Goal: Information Seeking & Learning: Learn about a topic

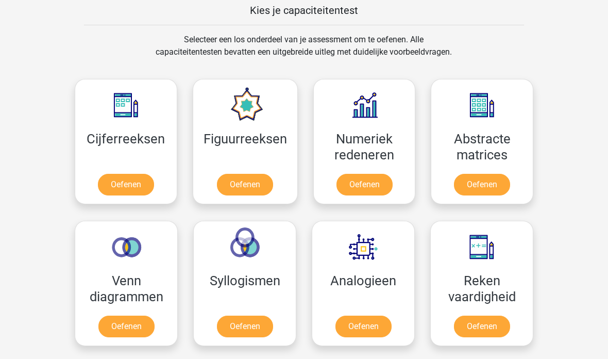
scroll to position [399, 0]
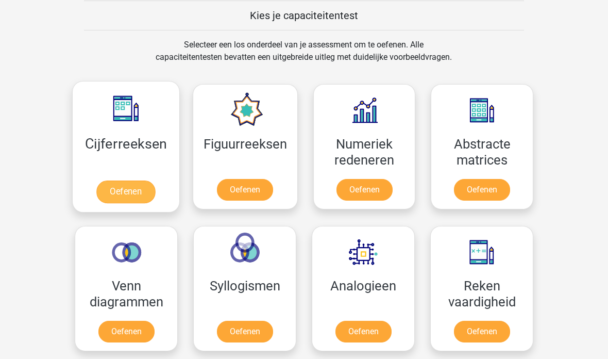
click at [118, 192] on link "Oefenen" at bounding box center [125, 191] width 59 height 23
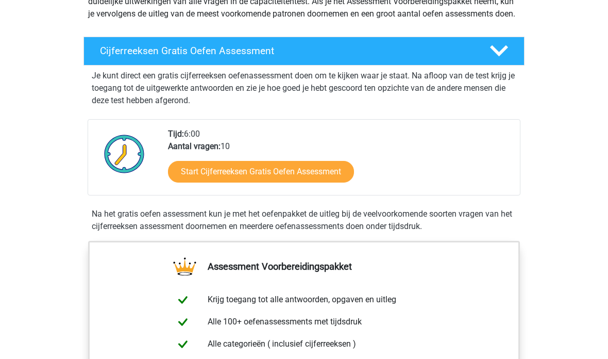
scroll to position [146, 0]
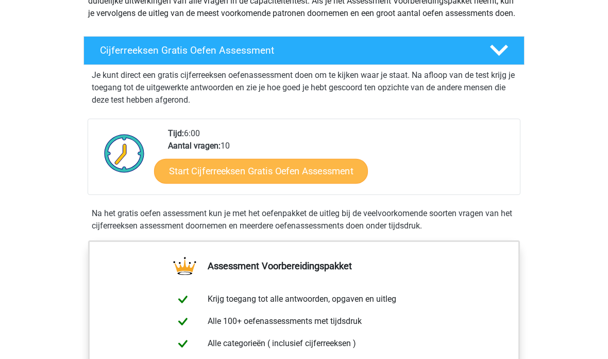
click at [304, 183] on link "Start Cijferreeksen Gratis Oefen Assessment" at bounding box center [261, 170] width 214 height 25
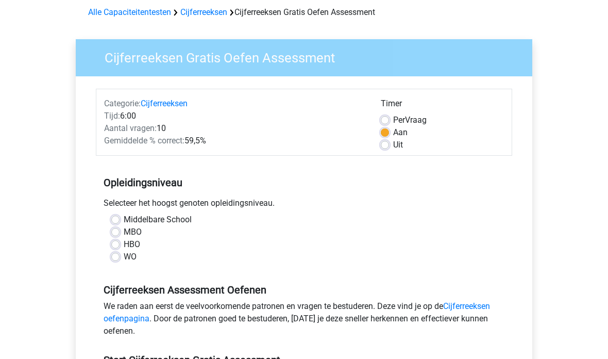
scroll to position [45, 0]
click at [124, 260] on label "WO" at bounding box center [130, 256] width 13 height 12
click at [114, 260] on input "WO" at bounding box center [115, 255] width 8 height 10
radio input "true"
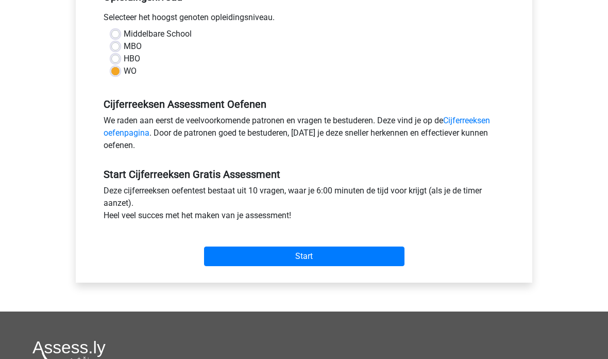
scroll to position [245, 0]
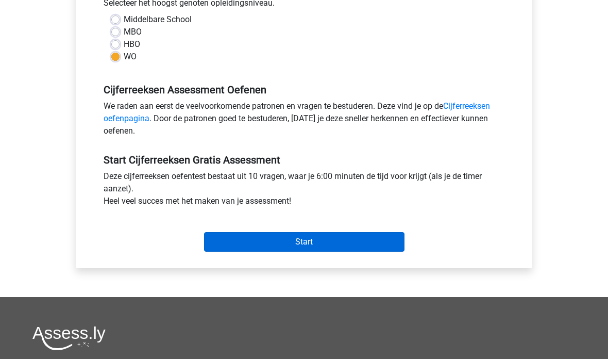
click at [333, 241] on input "Start" at bounding box center [304, 242] width 200 height 20
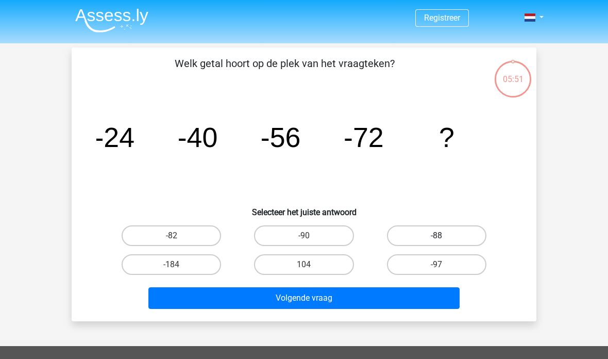
click at [431, 239] on label "-88" at bounding box center [436, 235] width 99 height 21
click at [437, 239] on input "-88" at bounding box center [440, 239] width 7 height 7
radio input "true"
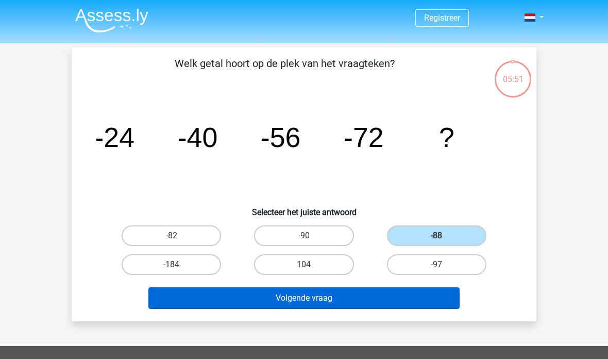
click at [354, 306] on button "Volgende vraag" at bounding box center [304, 298] width 312 height 22
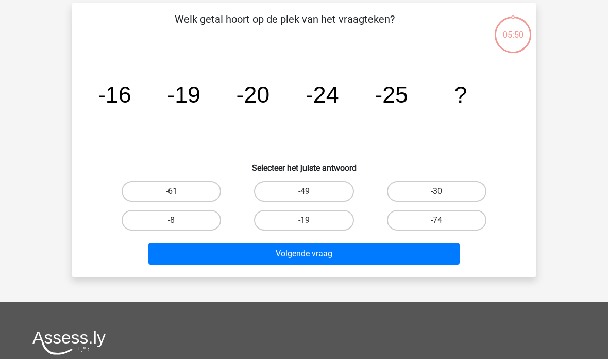
scroll to position [47, 0]
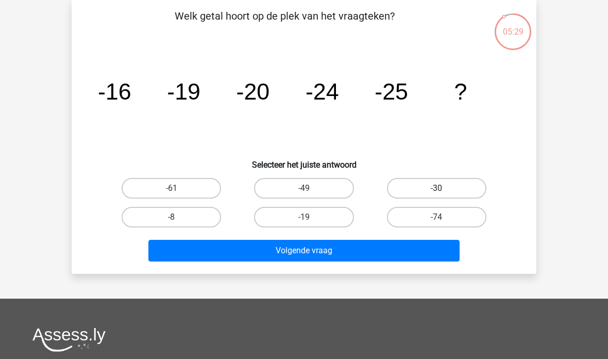
click at [424, 190] on label "-30" at bounding box center [436, 188] width 99 height 21
click at [437, 190] on input "-30" at bounding box center [440, 191] width 7 height 7
radio input "true"
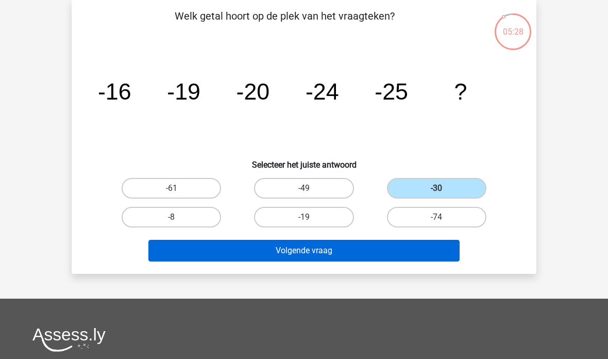
click at [294, 253] on button "Volgende vraag" at bounding box center [304, 251] width 312 height 22
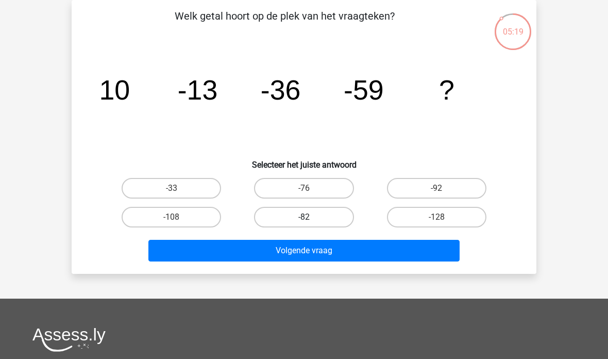
click at [301, 214] on label "-82" at bounding box center [303, 217] width 99 height 21
click at [304, 217] on input "-82" at bounding box center [307, 220] width 7 height 7
radio input "true"
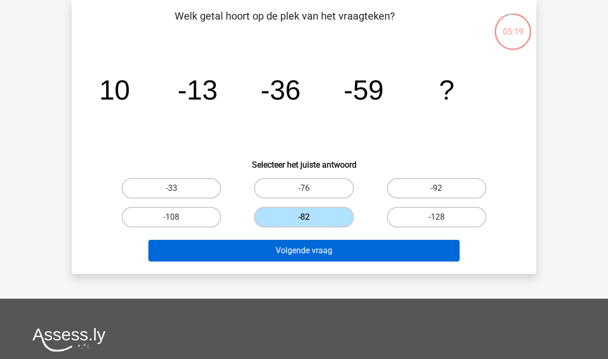
click at [265, 254] on button "Volgende vraag" at bounding box center [304, 251] width 312 height 22
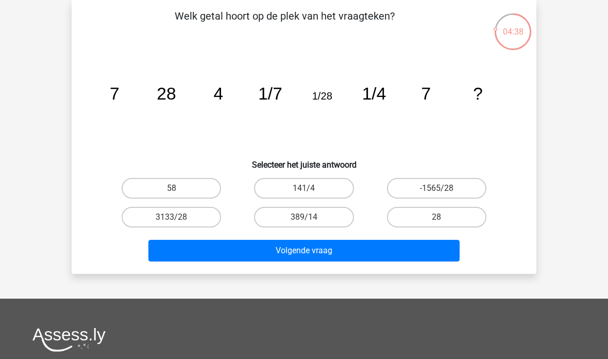
click at [438, 221] on input "28" at bounding box center [440, 220] width 7 height 7
radio input "true"
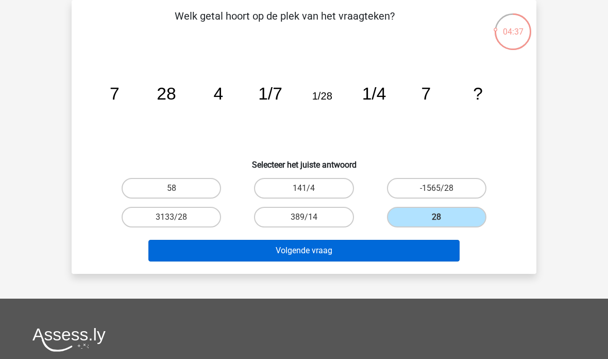
click at [378, 254] on button "Volgende vraag" at bounding box center [304, 251] width 312 height 22
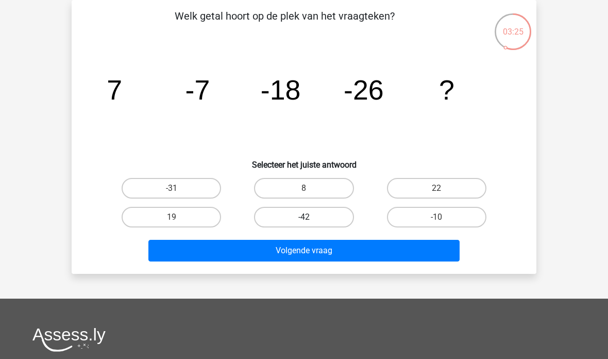
click at [331, 226] on label "-42" at bounding box center [303, 217] width 99 height 21
click at [311, 224] on input "-42" at bounding box center [307, 220] width 7 height 7
radio input "true"
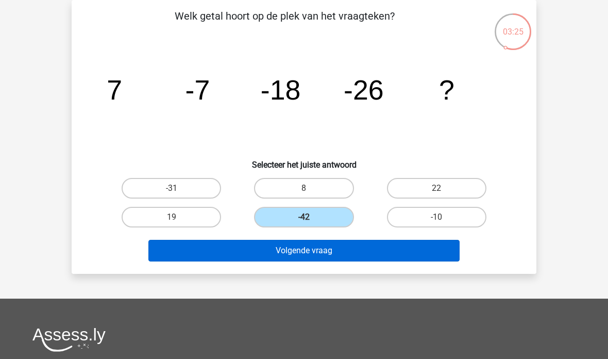
click at [341, 254] on button "Volgende vraag" at bounding box center [304, 251] width 312 height 22
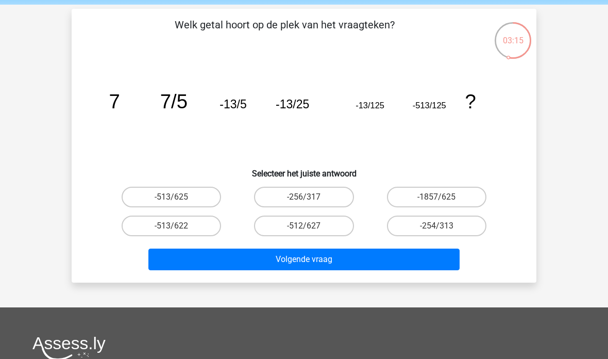
scroll to position [32, 0]
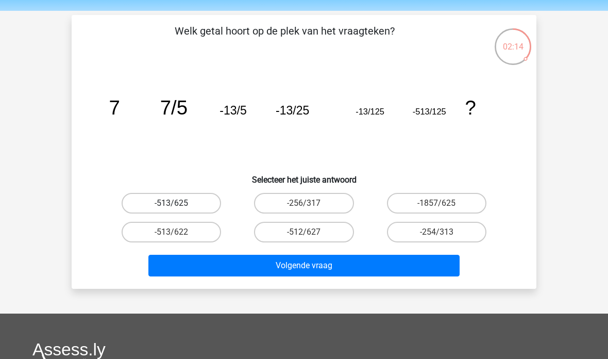
click at [136, 199] on label "-513/625" at bounding box center [171, 203] width 99 height 21
click at [172, 203] on input "-513/625" at bounding box center [175, 206] width 7 height 7
radio input "true"
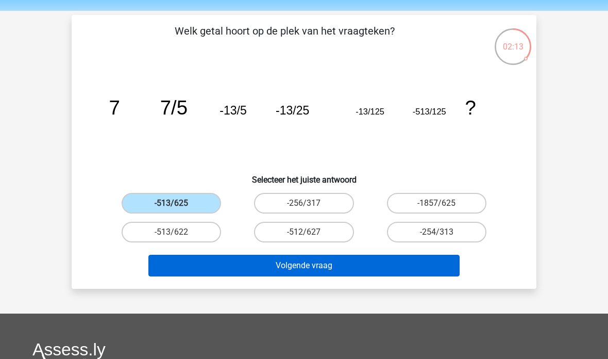
click at [195, 269] on button "Volgende vraag" at bounding box center [304, 266] width 312 height 22
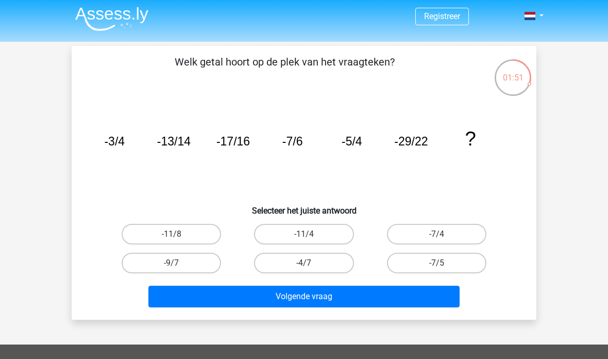
scroll to position [0, 0]
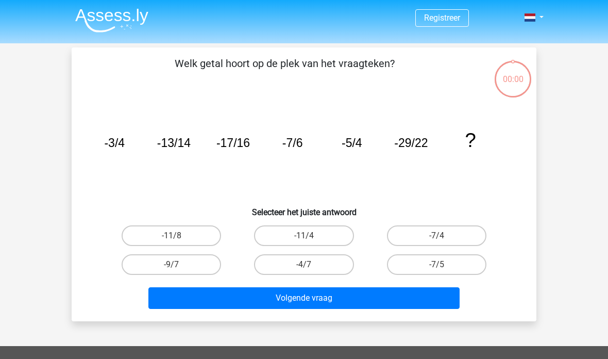
scroll to position [41, 0]
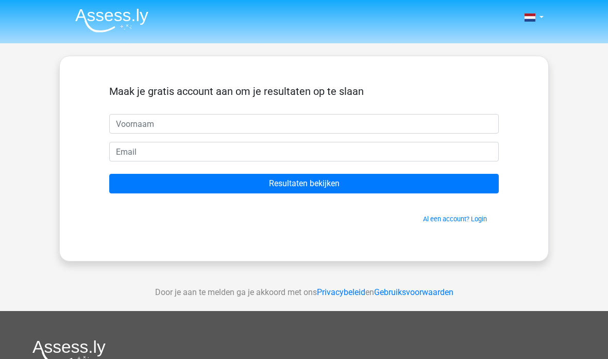
scroll to position [41, 0]
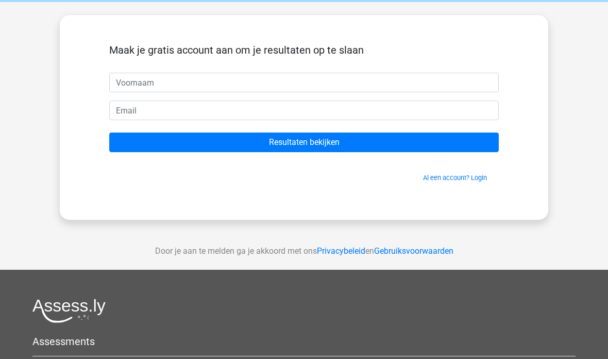
click at [426, 87] on input "text" at bounding box center [304, 83] width 390 height 20
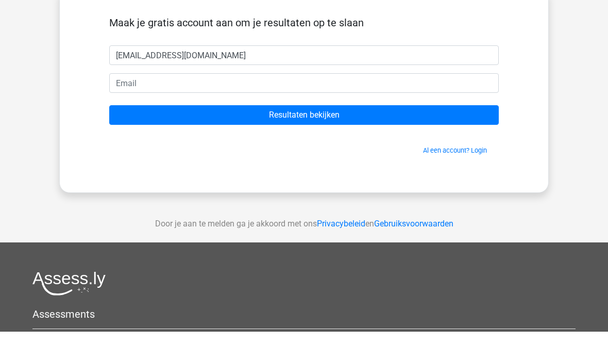
type input "[EMAIL_ADDRESS][DOMAIN_NAME]"
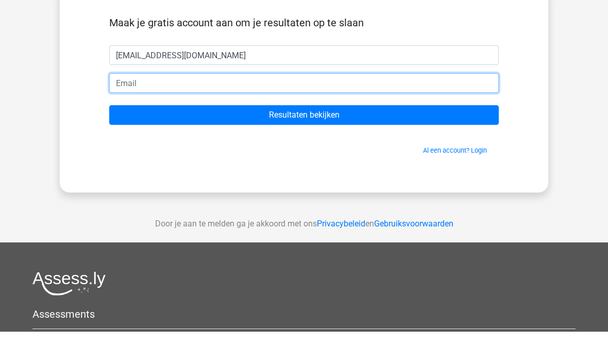
click at [129, 100] on input "email" at bounding box center [304, 110] width 390 height 20
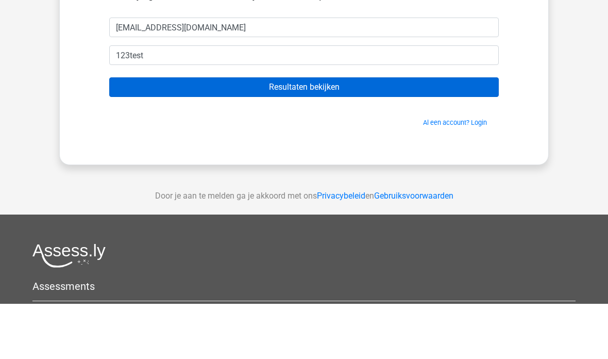
click at [299, 132] on input "Resultaten bekijken" at bounding box center [304, 142] width 390 height 20
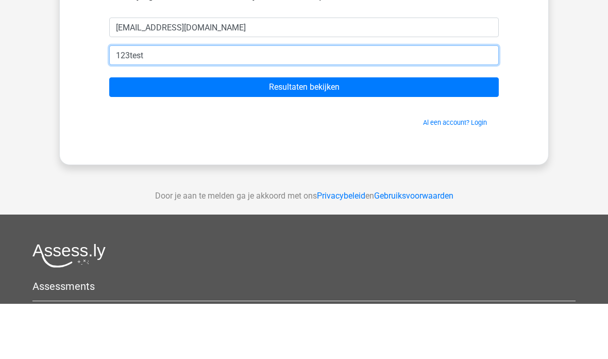
click at [136, 100] on input "123test" at bounding box center [304, 110] width 390 height 20
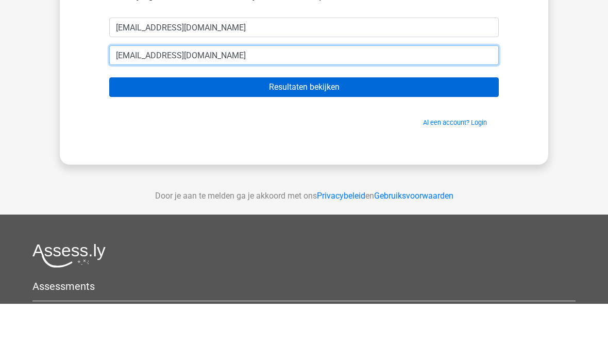
type input "[EMAIL_ADDRESS][DOMAIN_NAME]"
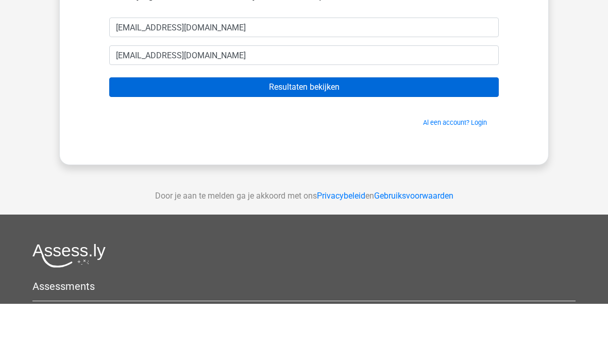
click at [300, 132] on input "Resultaten bekijken" at bounding box center [304, 142] width 390 height 20
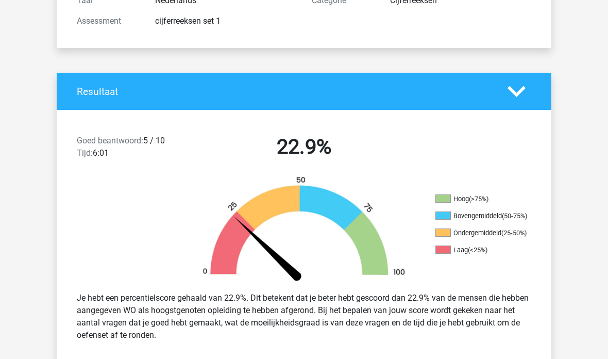
scroll to position [150, 0]
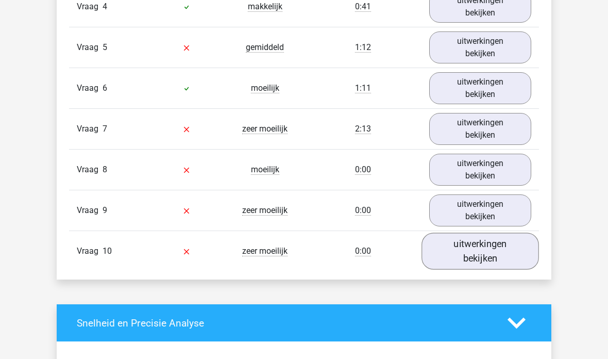
click at [454, 256] on link "uitwerkingen bekijken" at bounding box center [481, 251] width 118 height 37
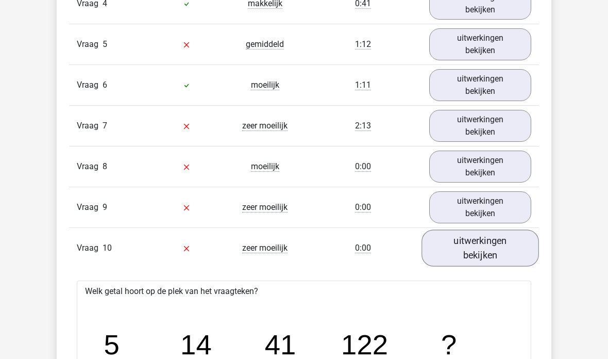
scroll to position [1013, 0]
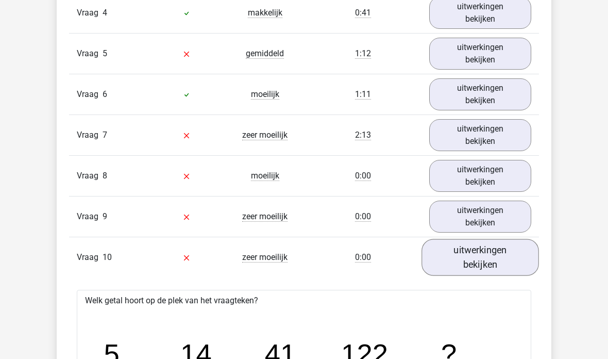
click at [494, 253] on link "uitwerkingen bekijken" at bounding box center [481, 257] width 118 height 37
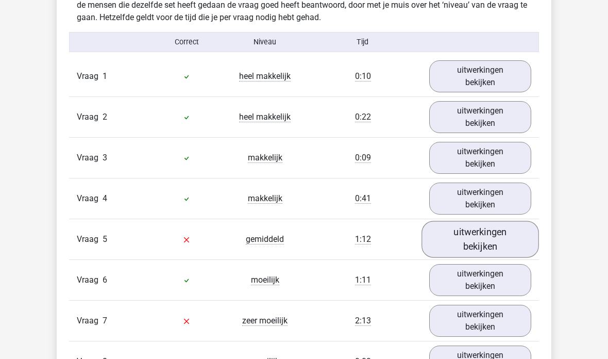
click at [488, 245] on link "uitwerkingen bekijken" at bounding box center [481, 240] width 118 height 37
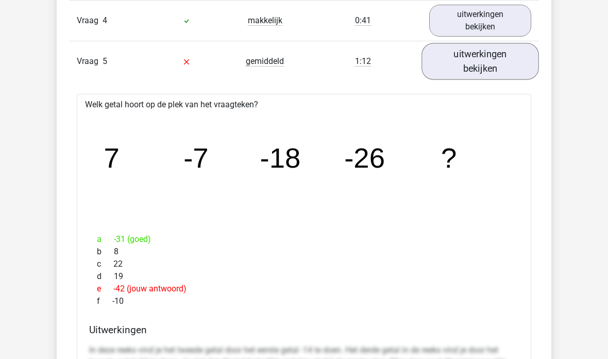
scroll to position [1005, 0]
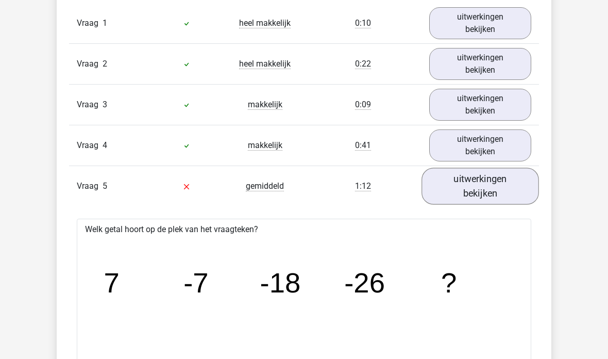
click at [482, 198] on link "uitwerkingen bekijken" at bounding box center [481, 187] width 118 height 37
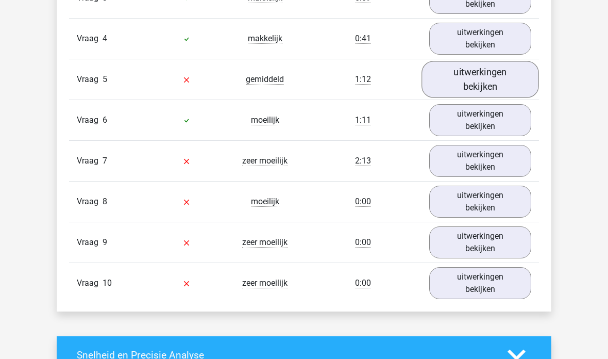
scroll to position [987, 0]
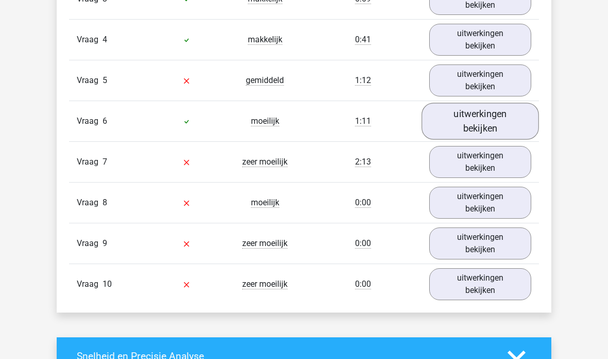
click at [494, 123] on link "uitwerkingen bekijken" at bounding box center [481, 121] width 118 height 37
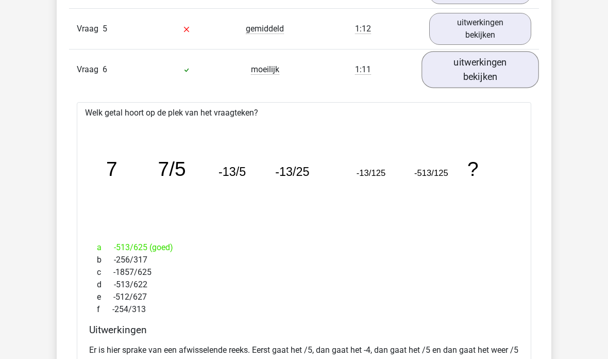
scroll to position [1039, 0]
click at [480, 71] on link "uitwerkingen bekijken" at bounding box center [481, 69] width 118 height 37
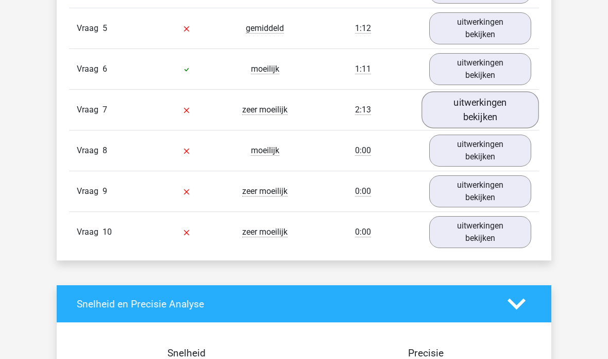
click at [475, 110] on link "uitwerkingen bekijken" at bounding box center [481, 110] width 118 height 37
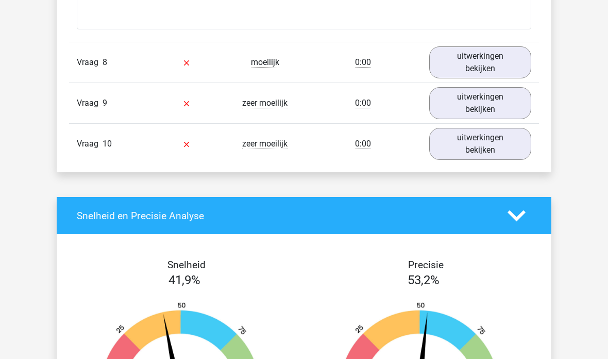
scroll to position [1748, 0]
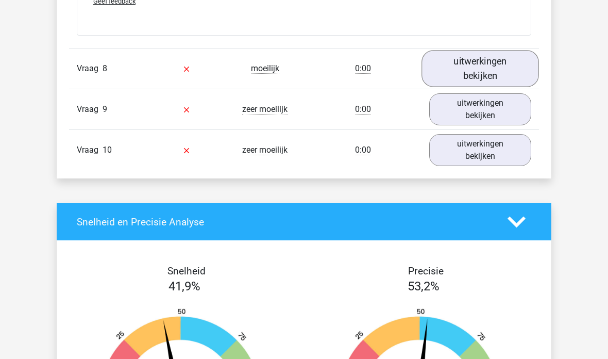
click at [489, 62] on link "uitwerkingen bekijken" at bounding box center [481, 68] width 118 height 37
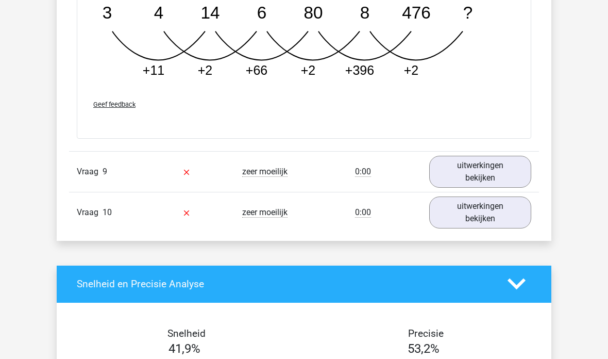
scroll to position [2189, 0]
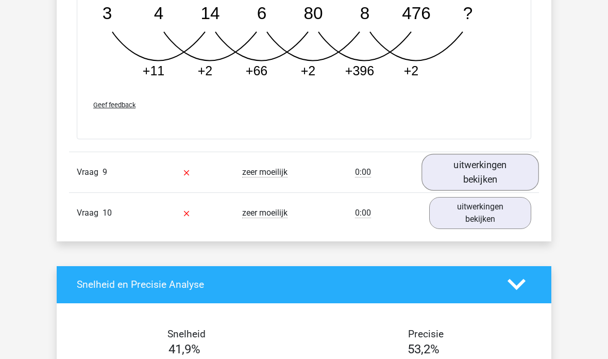
click at [493, 171] on link "uitwerkingen bekijken" at bounding box center [481, 172] width 118 height 37
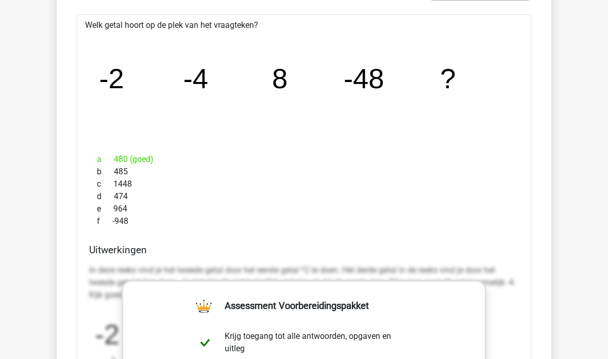
scroll to position [2379, 0]
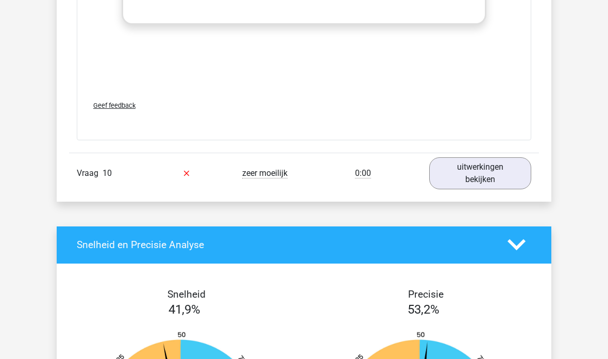
click at [491, 184] on link "uitwerkingen bekijken" at bounding box center [480, 173] width 102 height 32
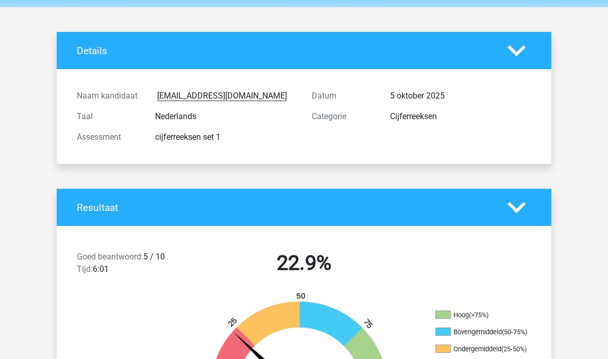
scroll to position [0, 0]
